Goal: Task Accomplishment & Management: Manage account settings

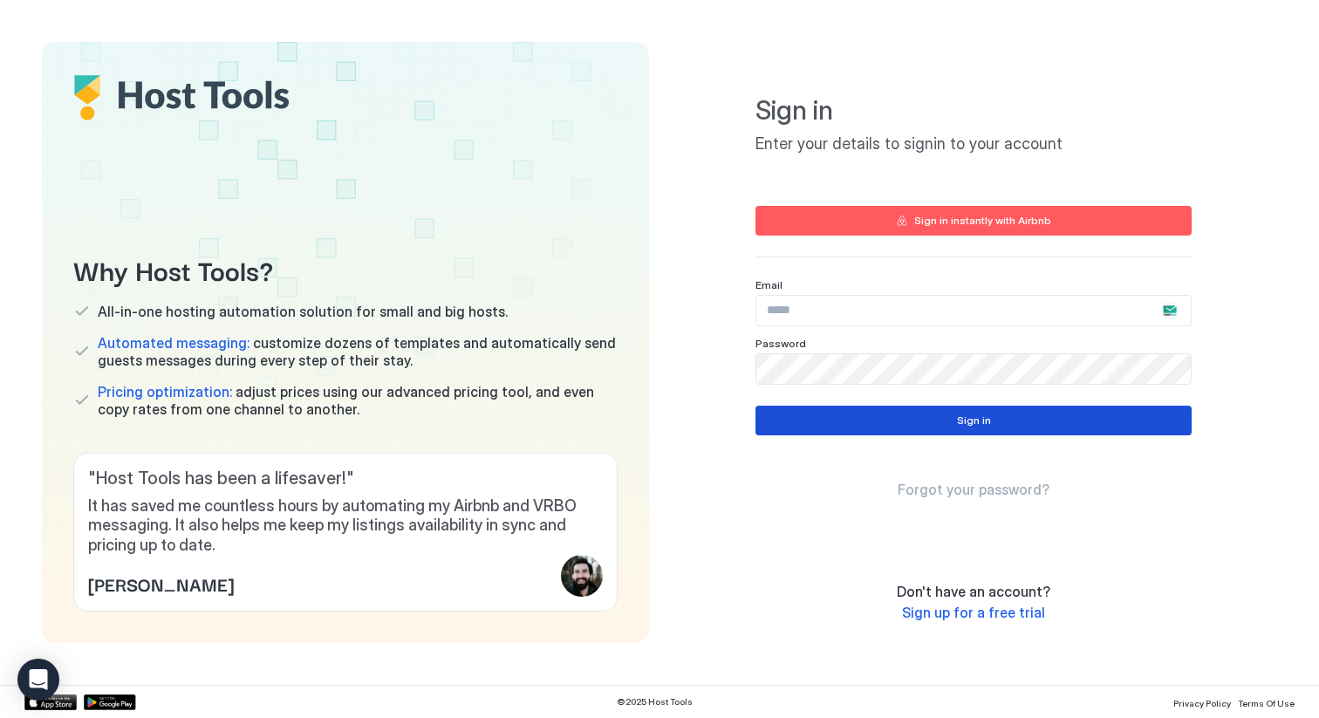
type input "**********"
click at [905, 415] on button "Sign in" at bounding box center [973, 421] width 436 height 30
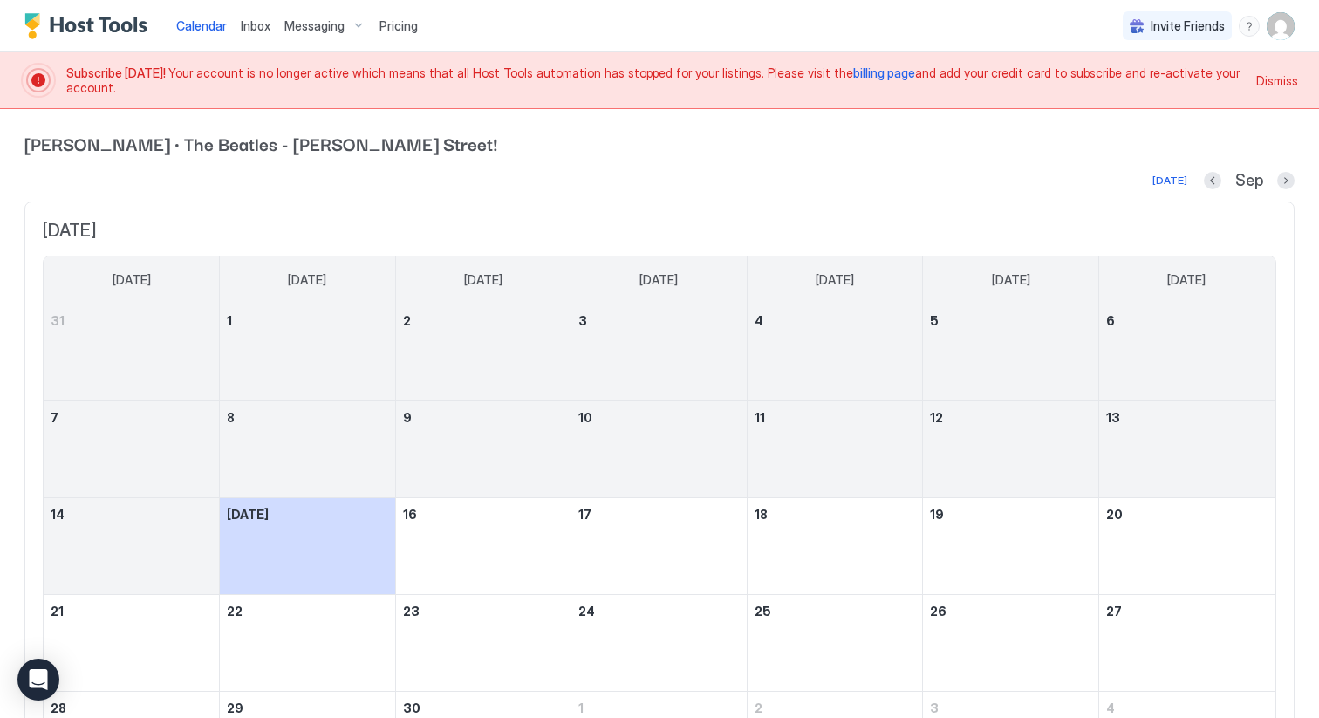
click at [853, 80] on span "billing page" at bounding box center [884, 72] width 62 height 15
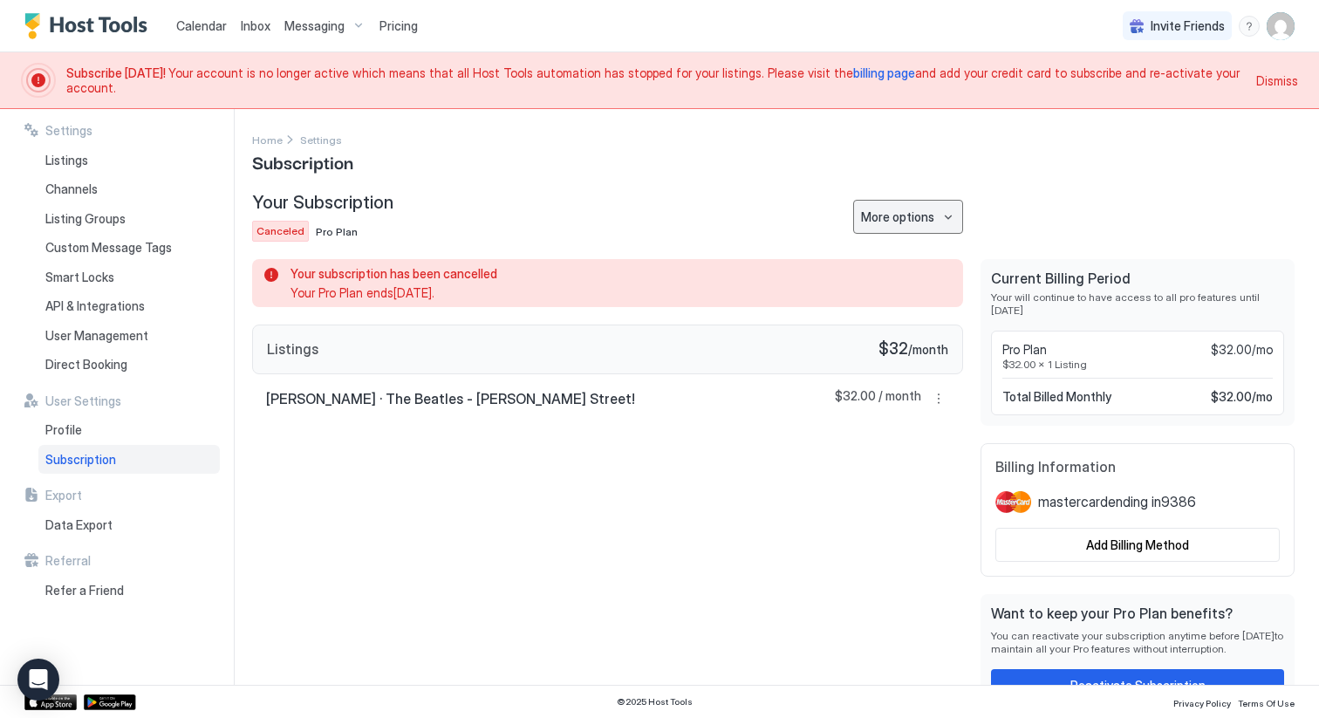
click at [932, 215] on div "More options" at bounding box center [897, 217] width 73 height 18
click at [932, 215] on div at bounding box center [659, 359] width 1319 height 718
click at [331, 228] on span "Pro Plan" at bounding box center [337, 231] width 42 height 13
